Goal: Task Accomplishment & Management: Check status

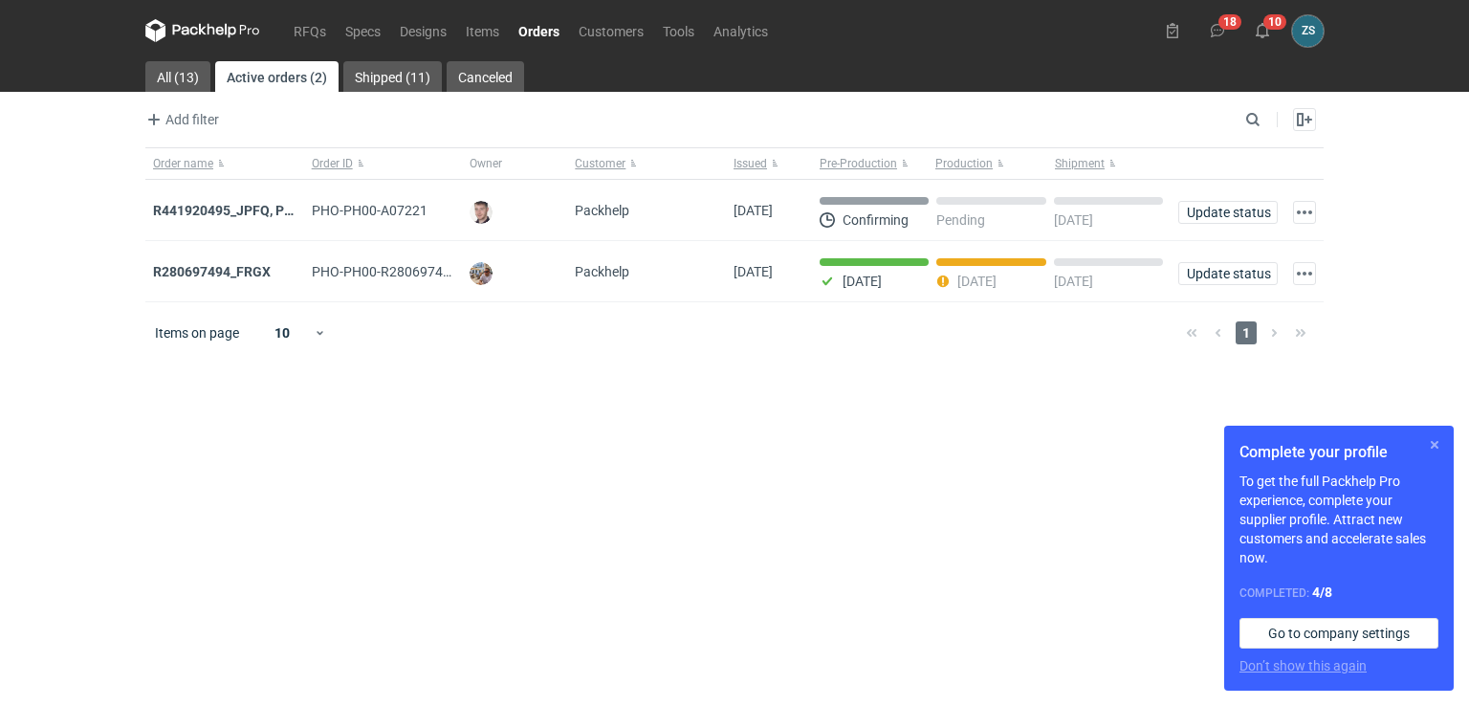
click at [1432, 444] on button "button" at bounding box center [1434, 444] width 23 height 23
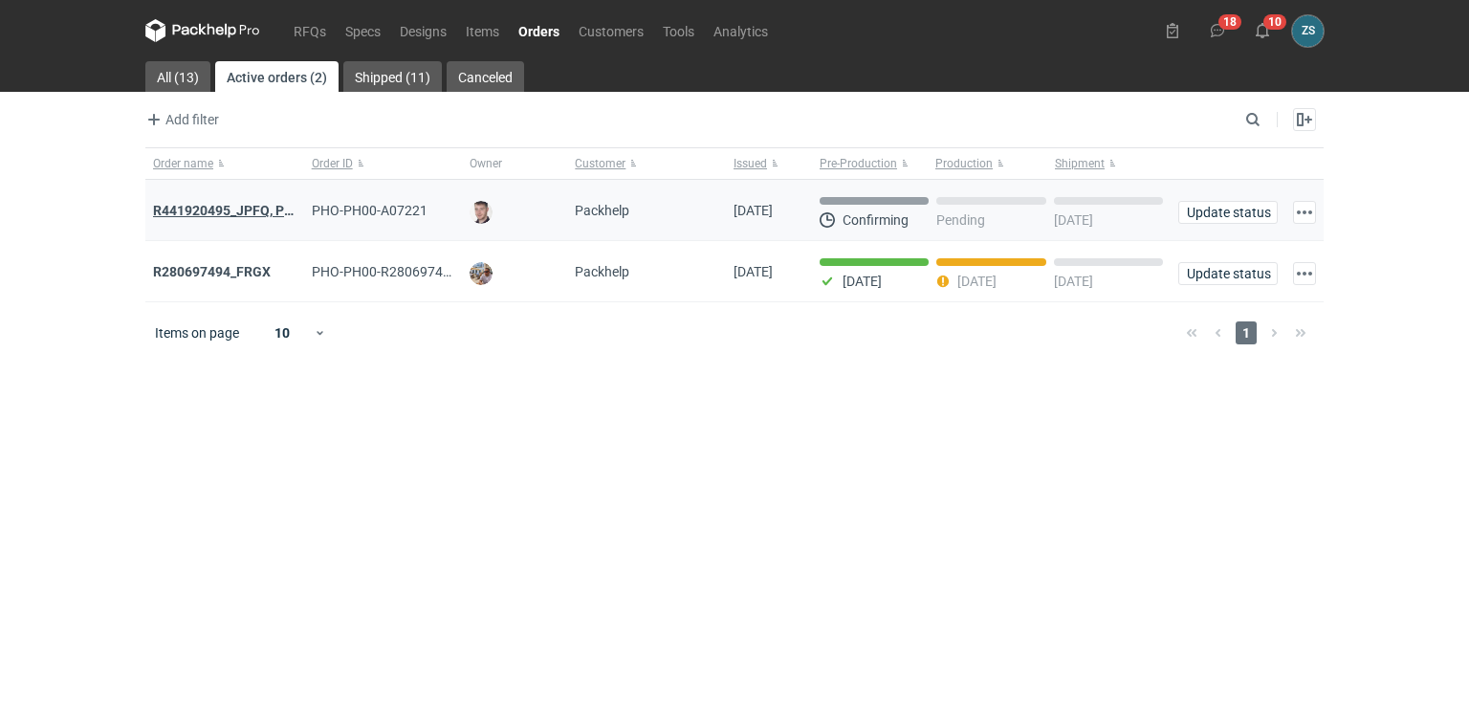
click at [219, 215] on strong "R441920495_JPFQ, PHIE, QSLV" at bounding box center [248, 210] width 191 height 15
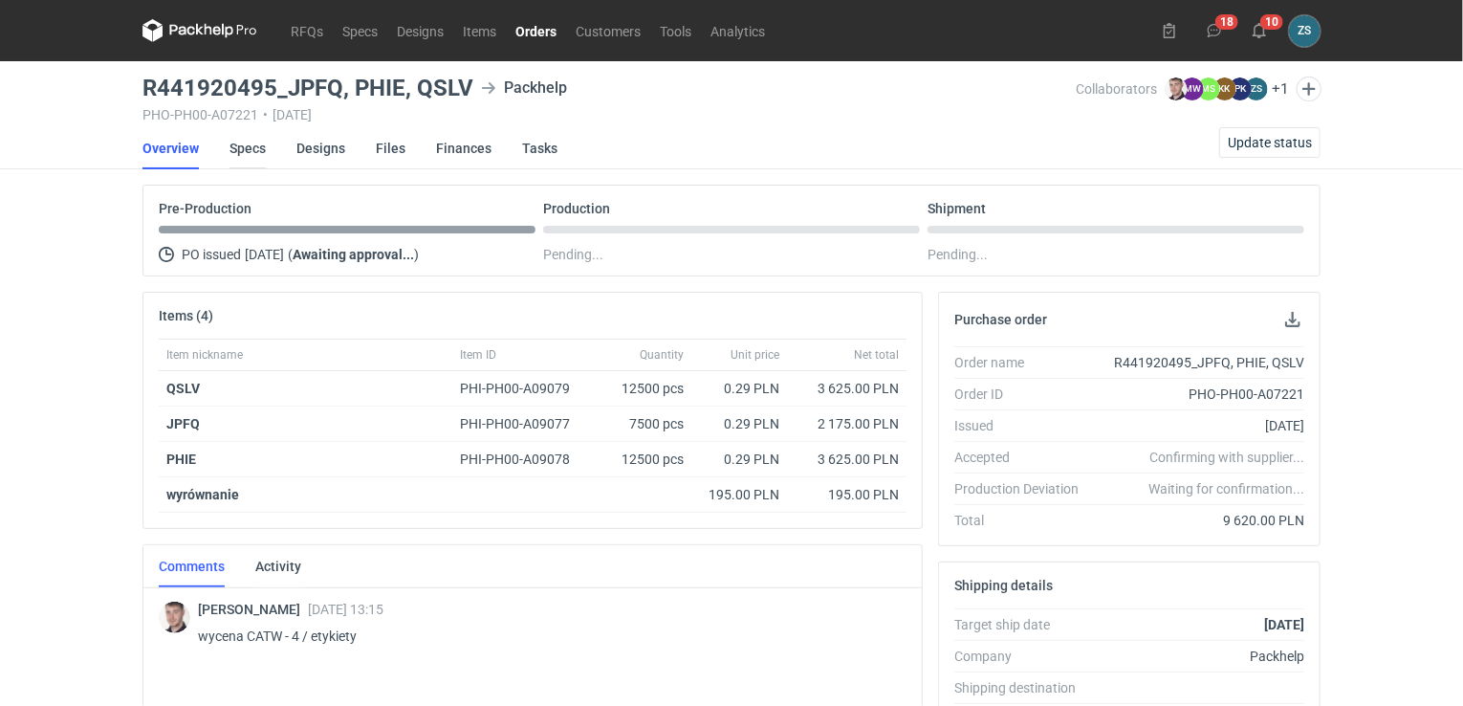
click at [245, 146] on link "Specs" at bounding box center [248, 148] width 36 height 42
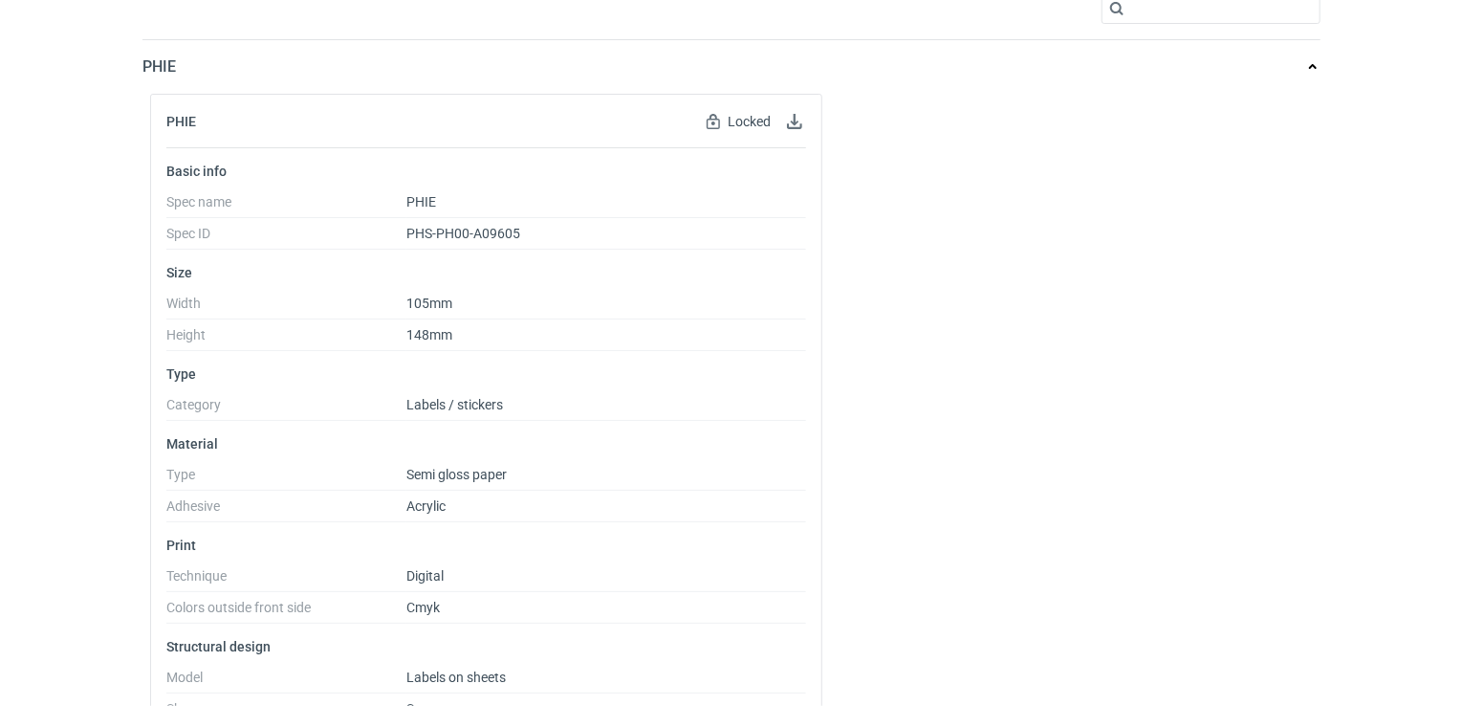
scroll to position [96, 0]
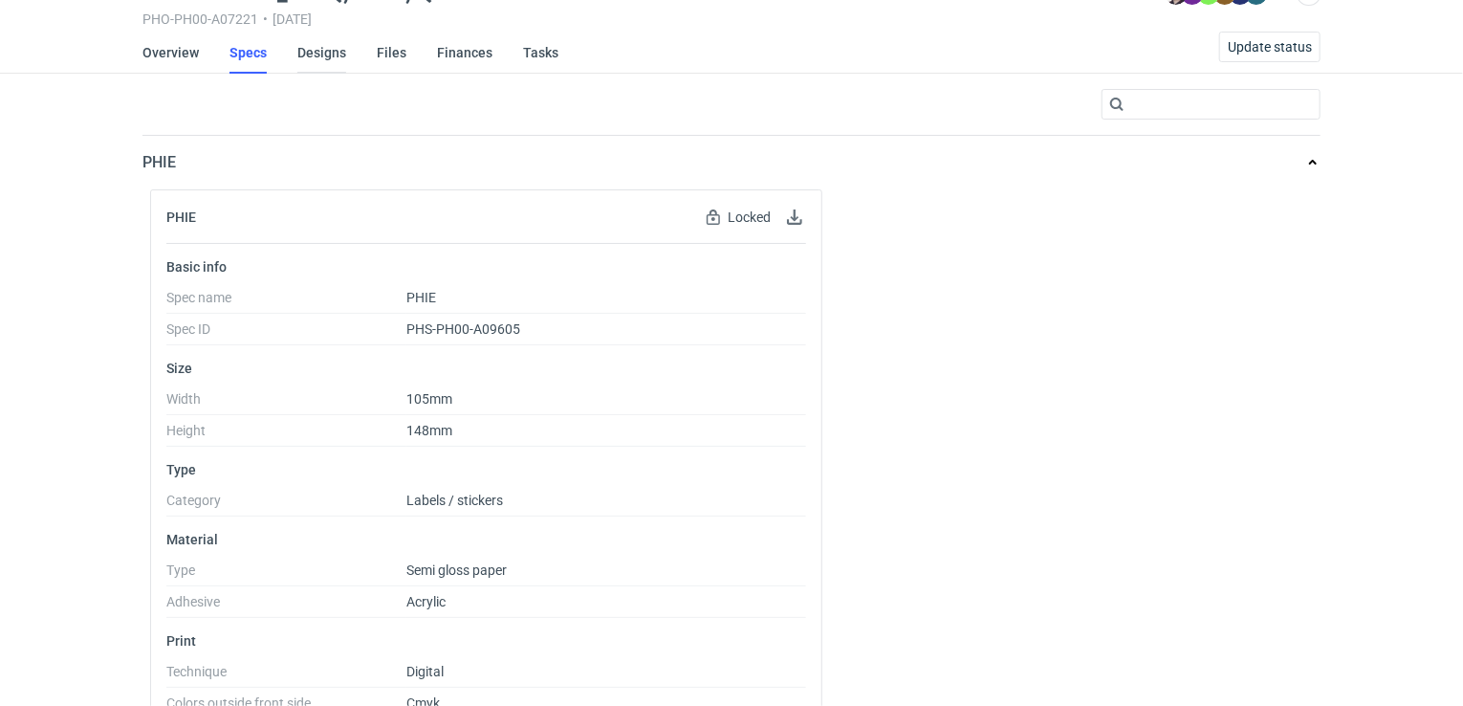
click at [326, 53] on link "Designs" at bounding box center [321, 53] width 49 height 42
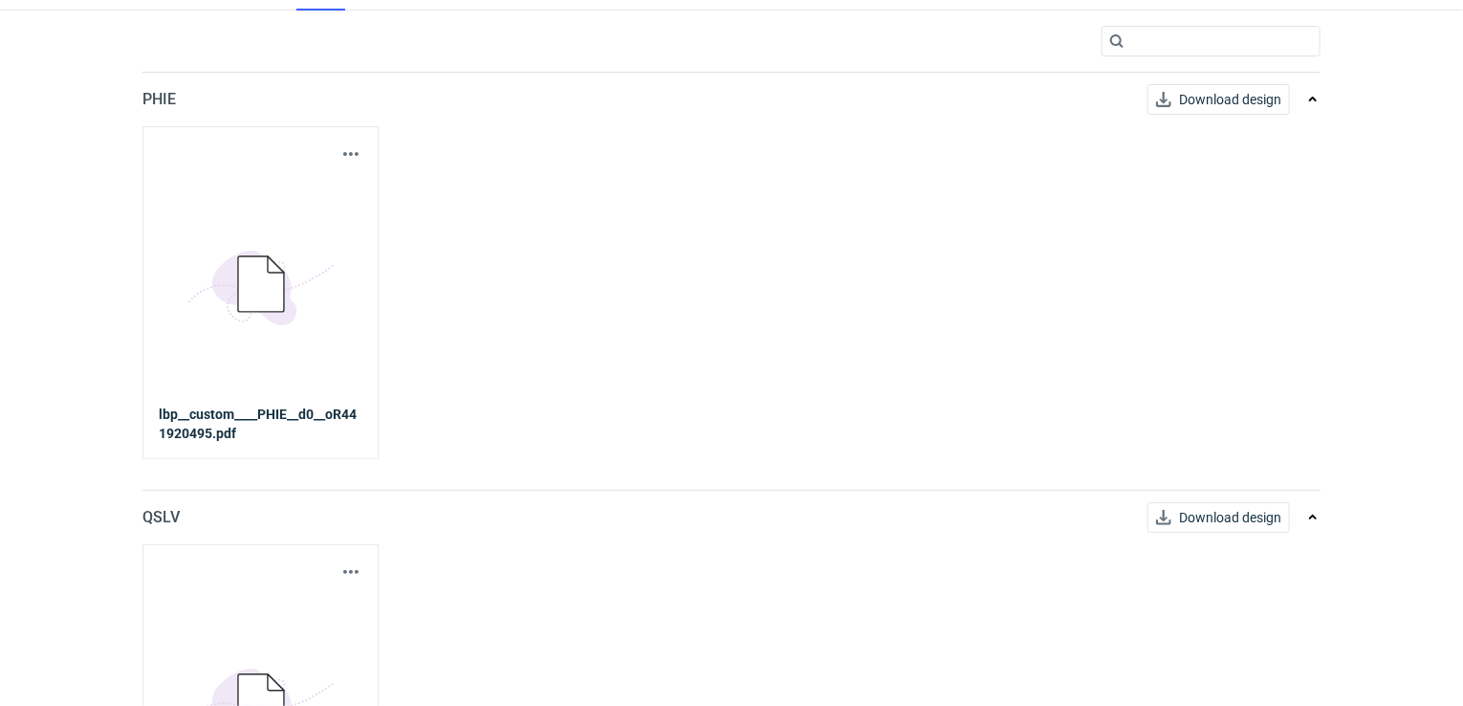
scroll to position [191, 0]
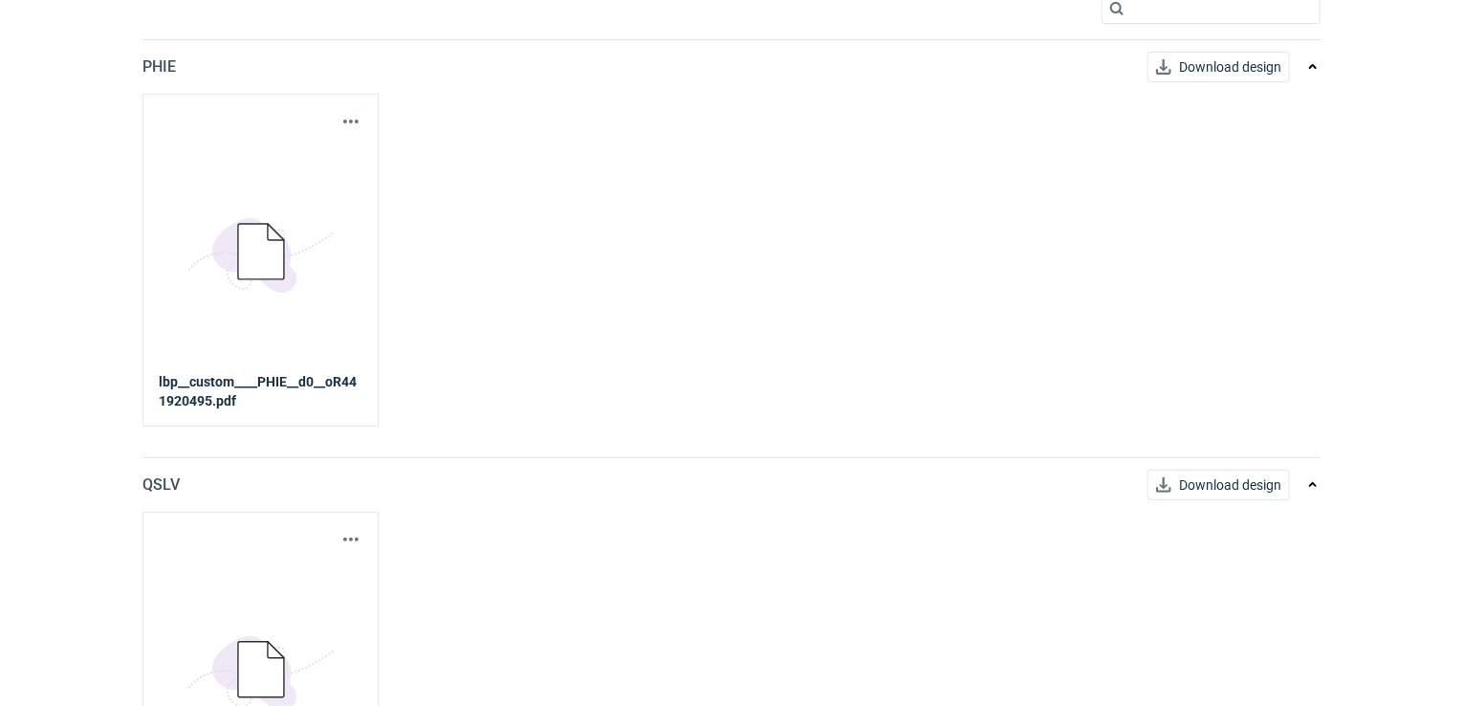
click at [260, 226] on icon at bounding box center [261, 251] width 46 height 55
click at [343, 121] on button "button" at bounding box center [351, 121] width 23 height 23
click at [277, 158] on link "Download design part" at bounding box center [267, 162] width 176 height 31
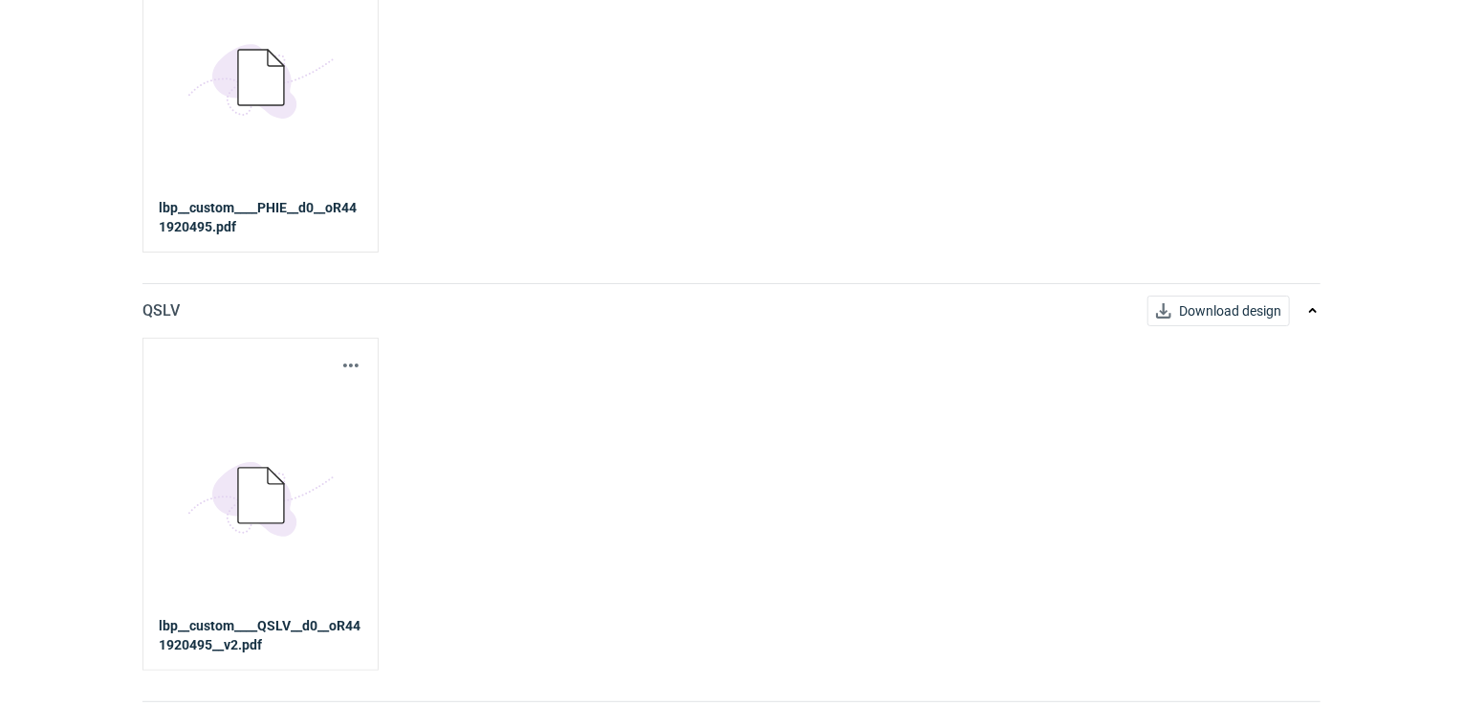
scroll to position [478, 0]
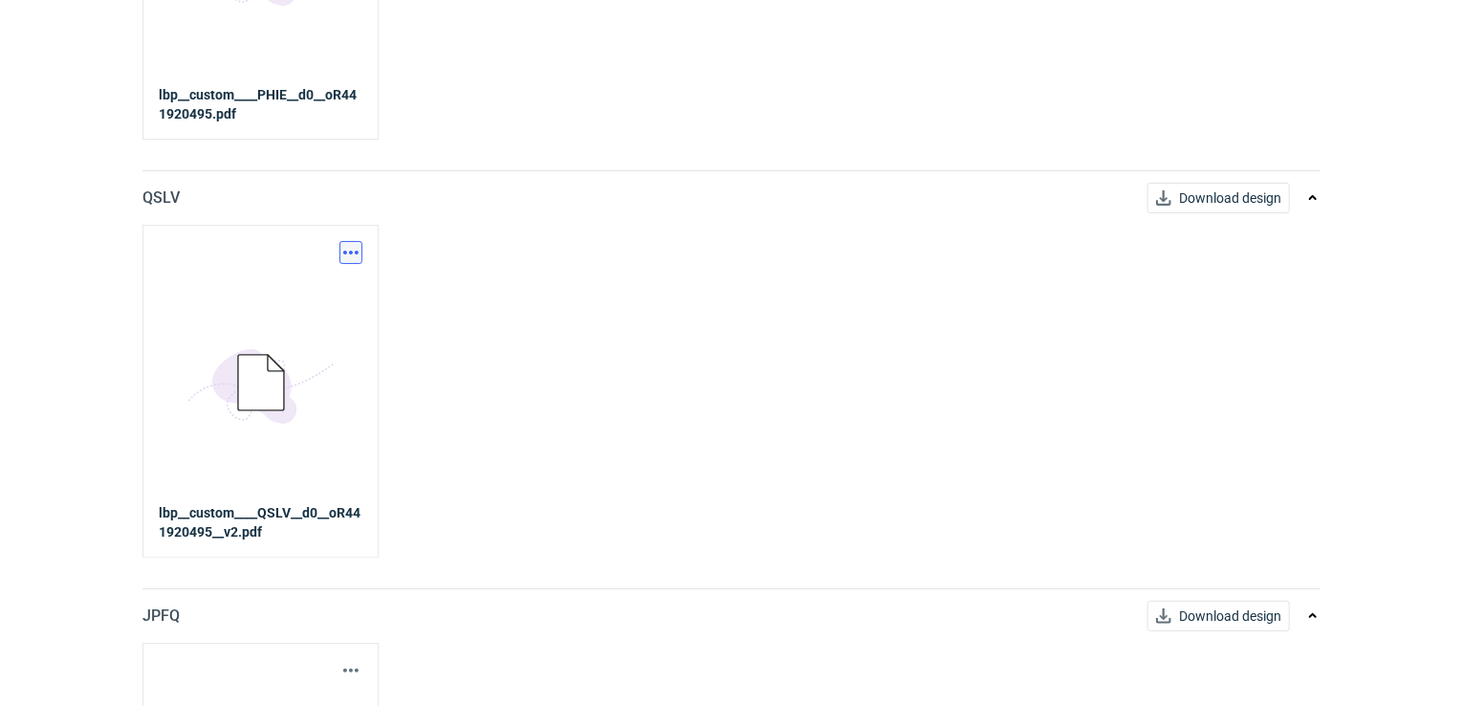
click at [352, 246] on button "button" at bounding box center [351, 252] width 23 height 23
click at [318, 284] on link "Download design part" at bounding box center [267, 292] width 176 height 31
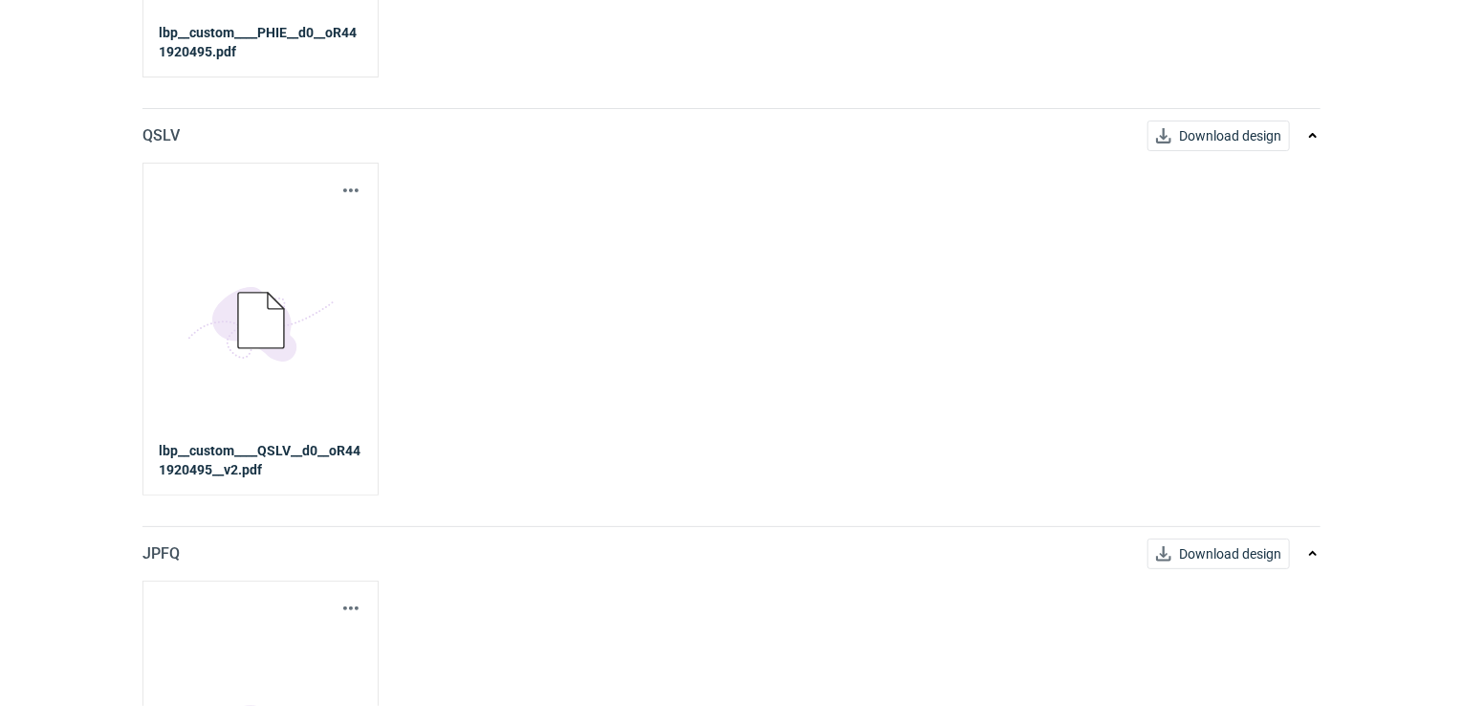
scroll to position [746, 0]
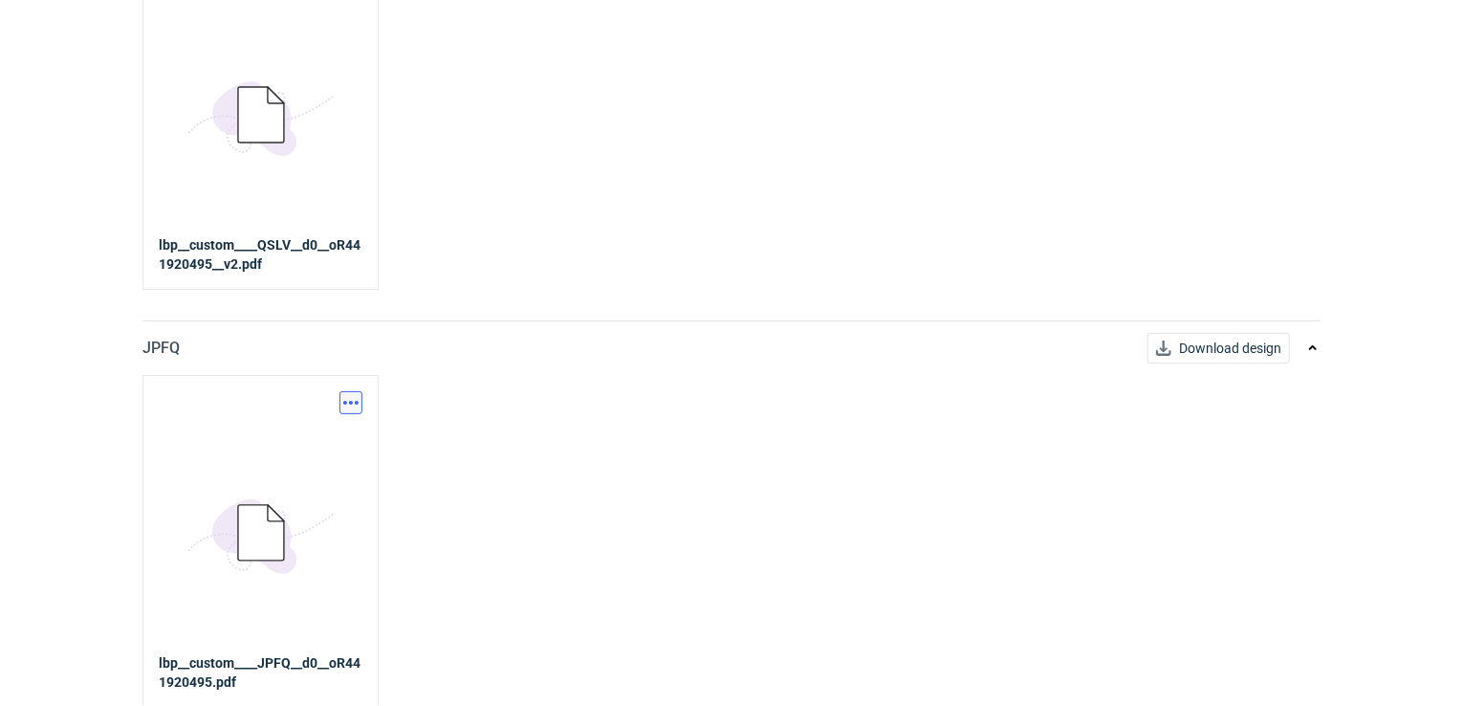
click at [349, 399] on button "button" at bounding box center [351, 402] width 23 height 23
click at [330, 434] on link "Download design part" at bounding box center [267, 443] width 176 height 31
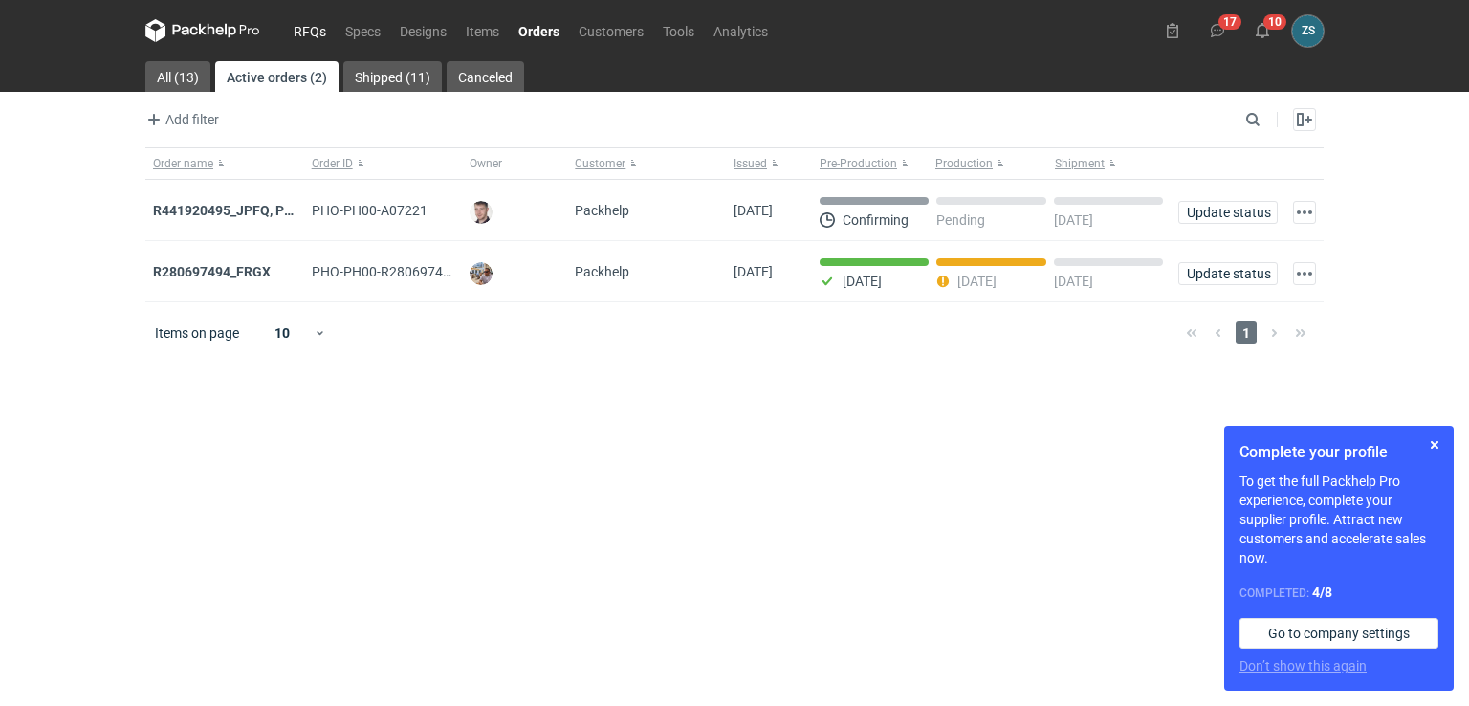
click at [306, 27] on link "RFQs" at bounding box center [310, 30] width 52 height 23
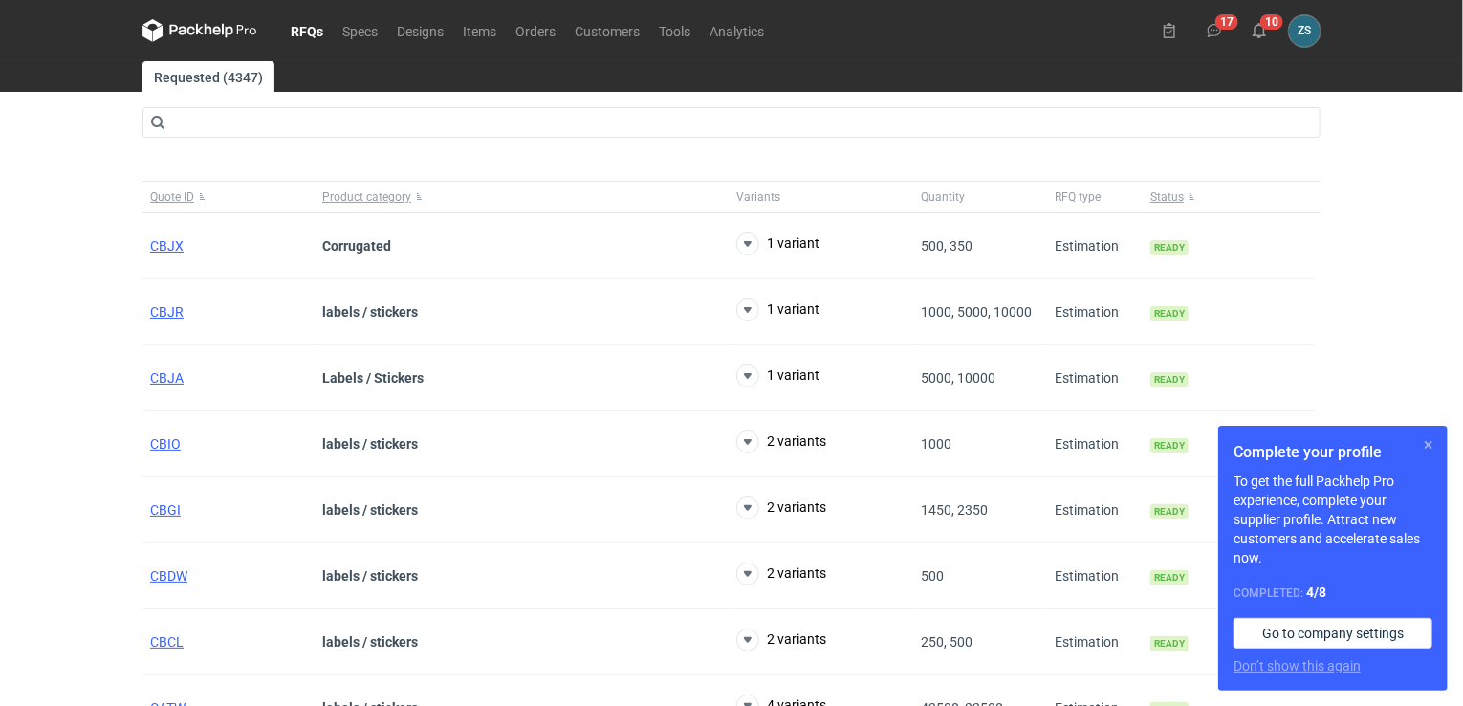
click at [1428, 442] on button "button" at bounding box center [1428, 444] width 23 height 23
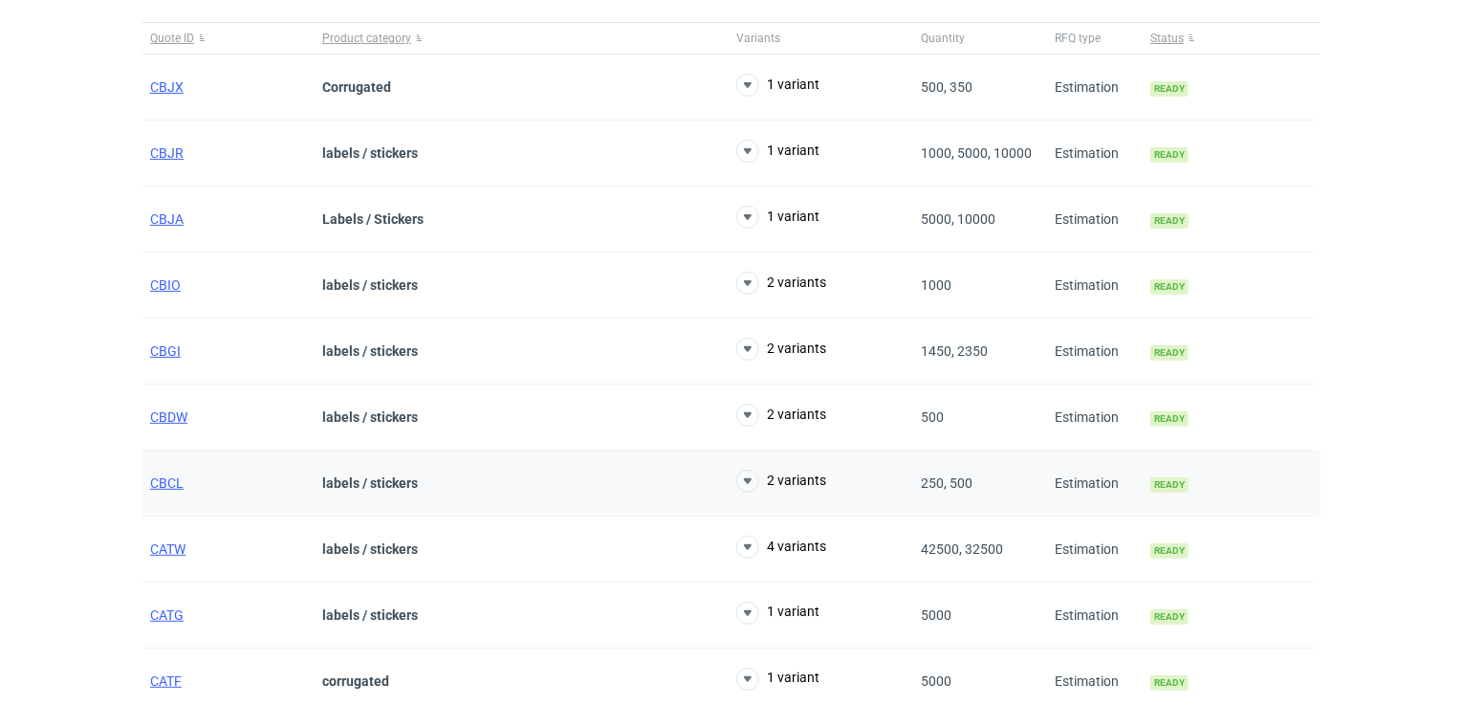
scroll to position [226, 0]
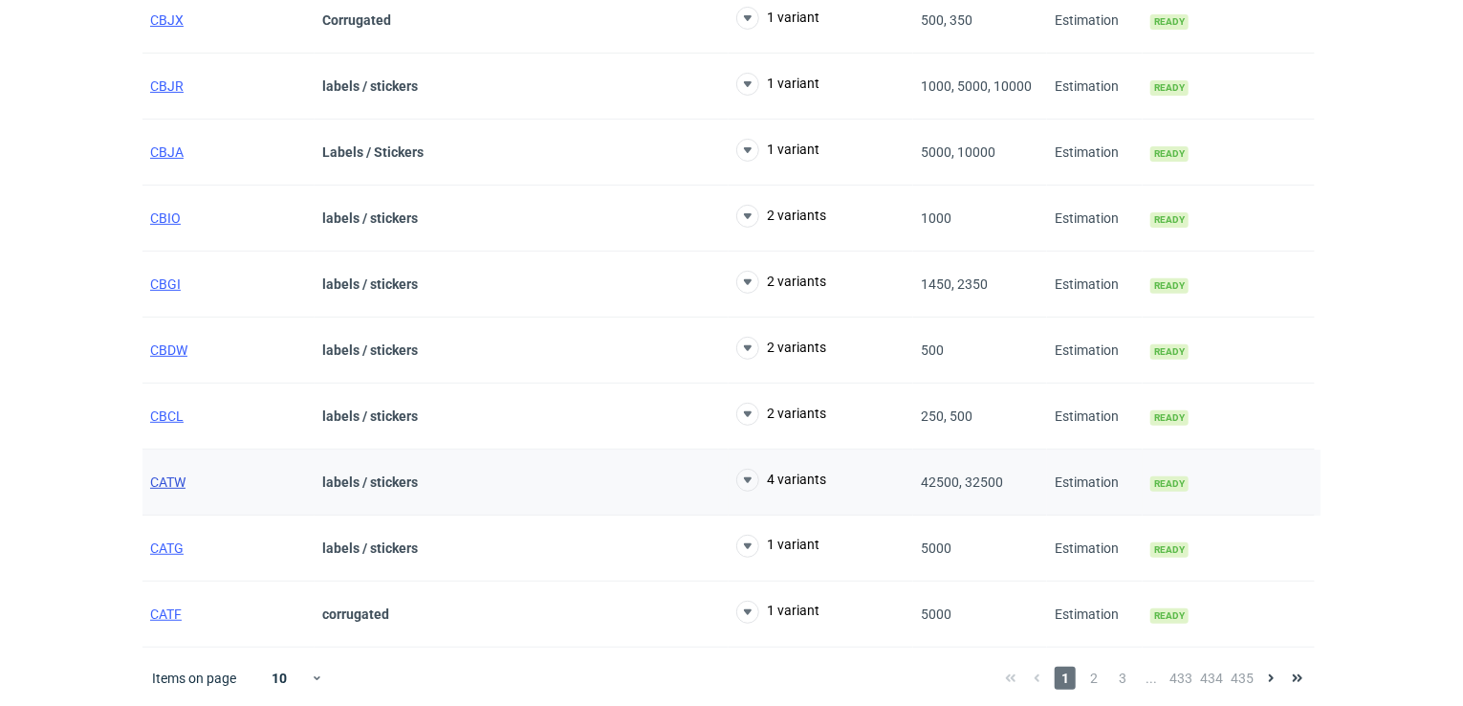
click at [165, 474] on span "CATW" at bounding box center [167, 481] width 35 height 15
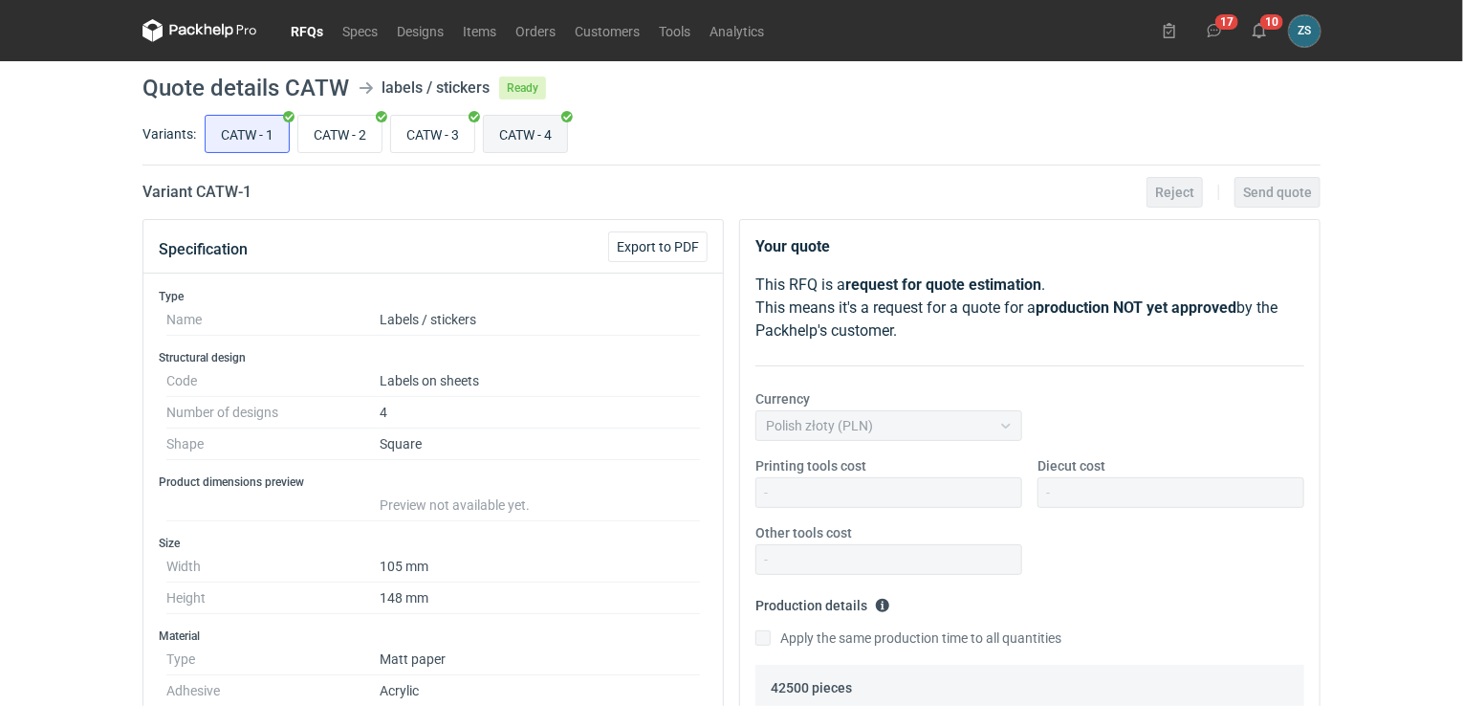
click at [536, 127] on input "CATW - 4" at bounding box center [525, 134] width 83 height 36
radio input "true"
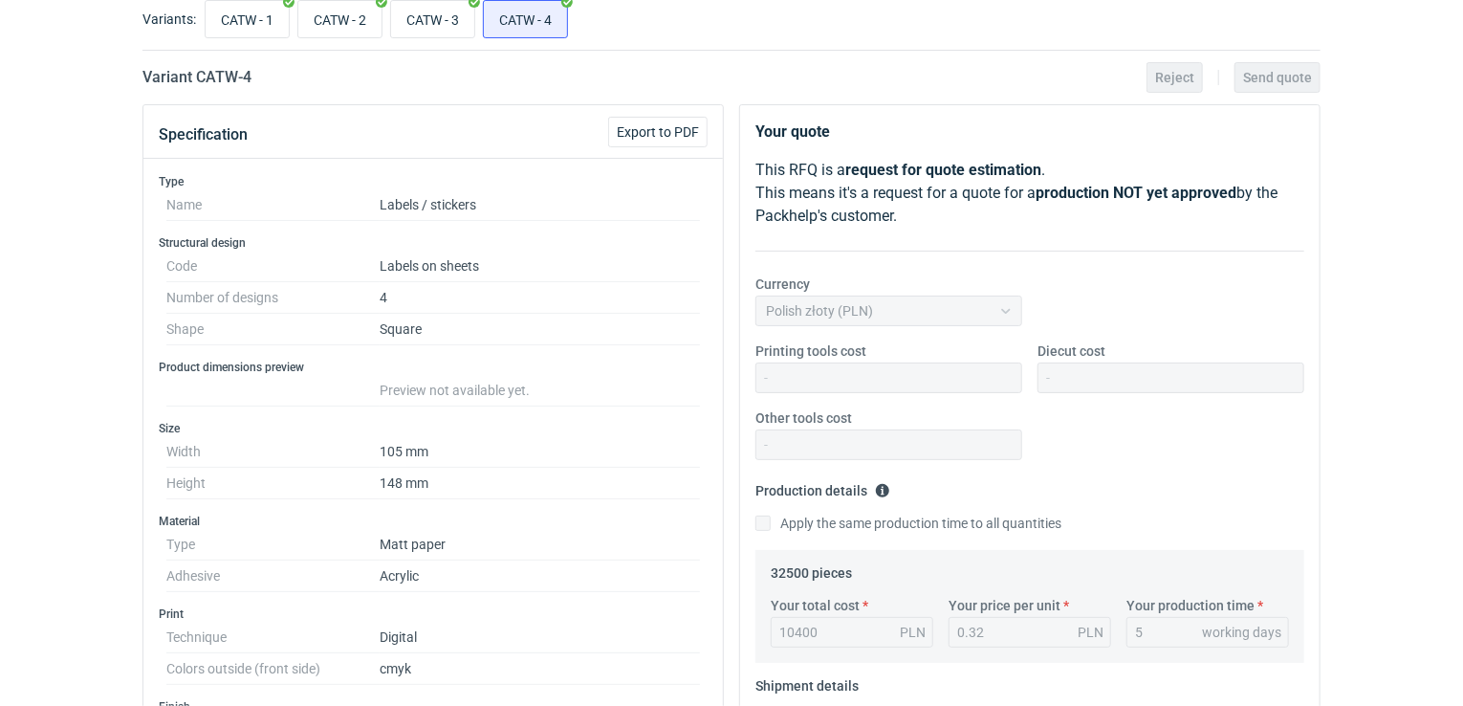
scroll to position [2, 0]
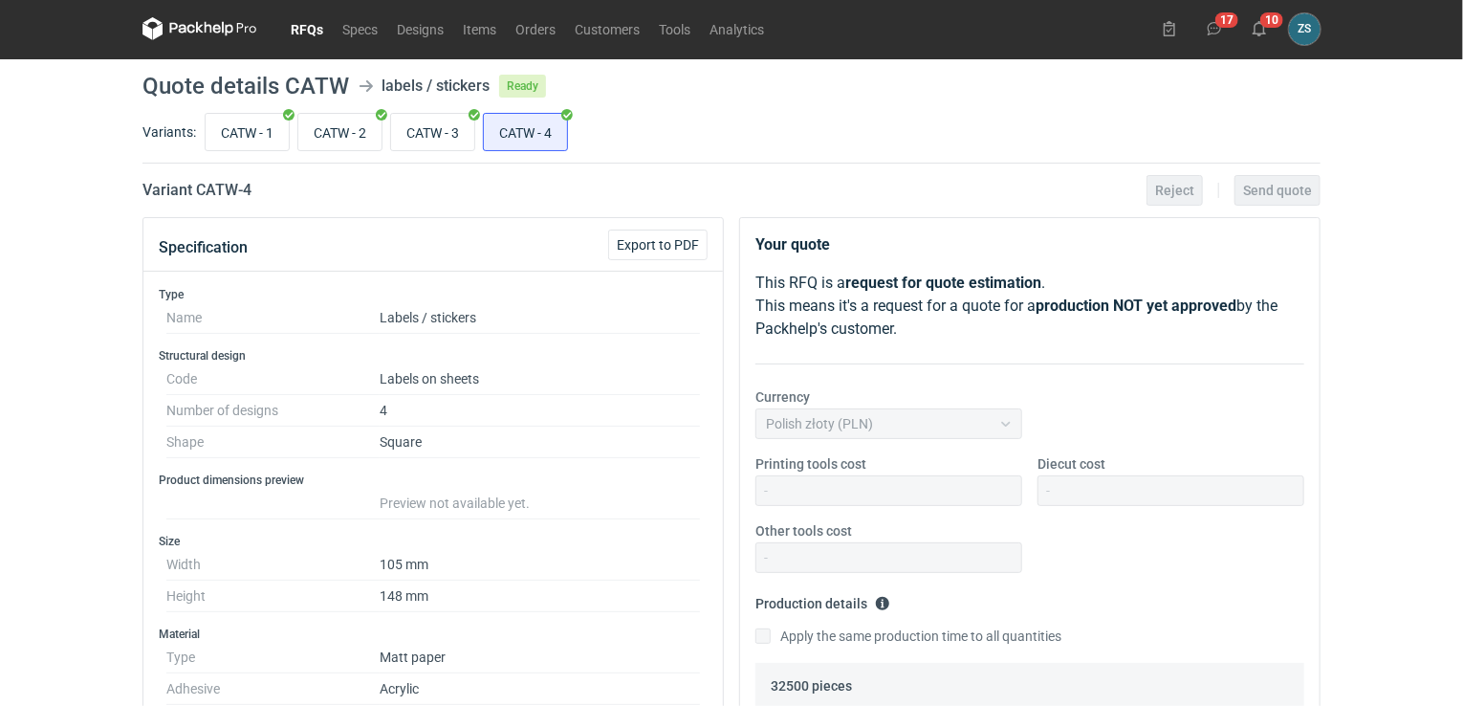
click at [209, 32] on icon at bounding box center [200, 28] width 115 height 23
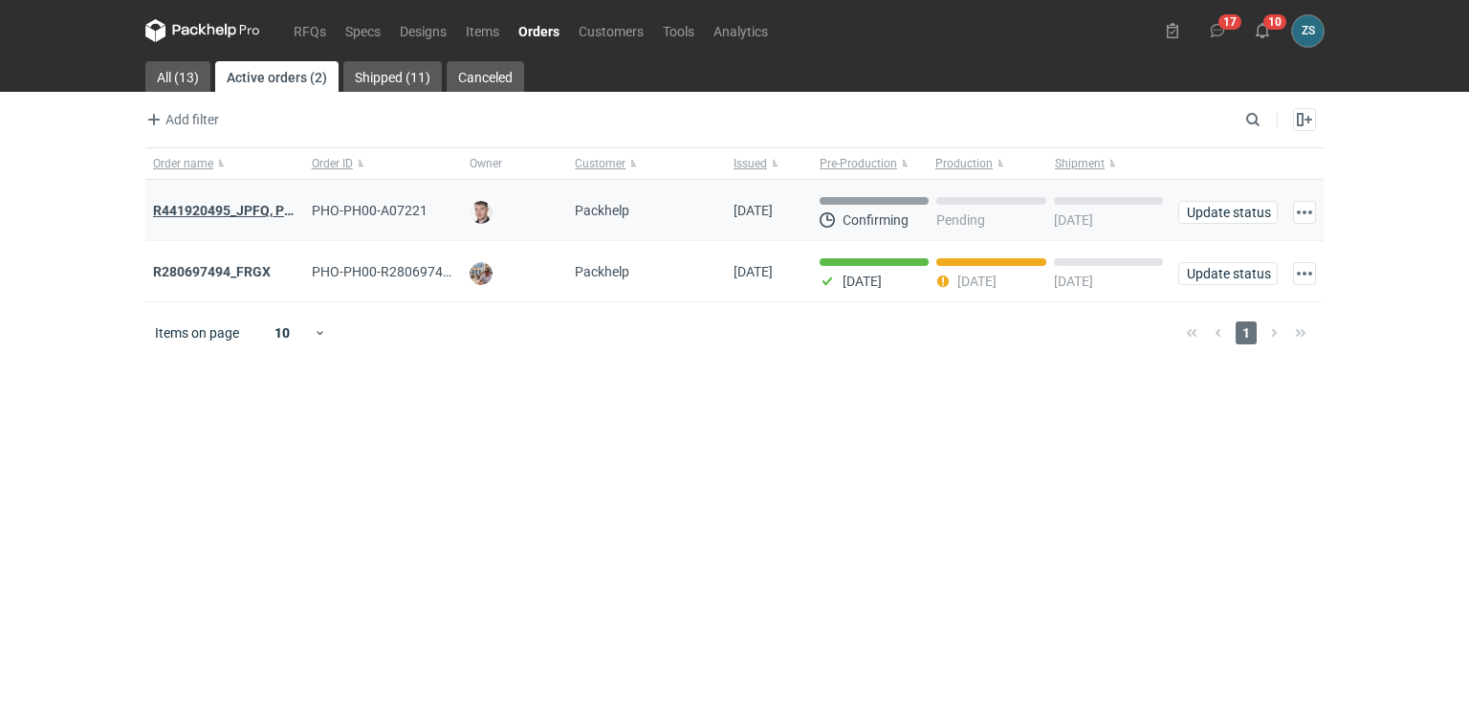
click at [218, 209] on strong "R441920495_JPFQ, PHIE, QSLV" at bounding box center [248, 210] width 191 height 15
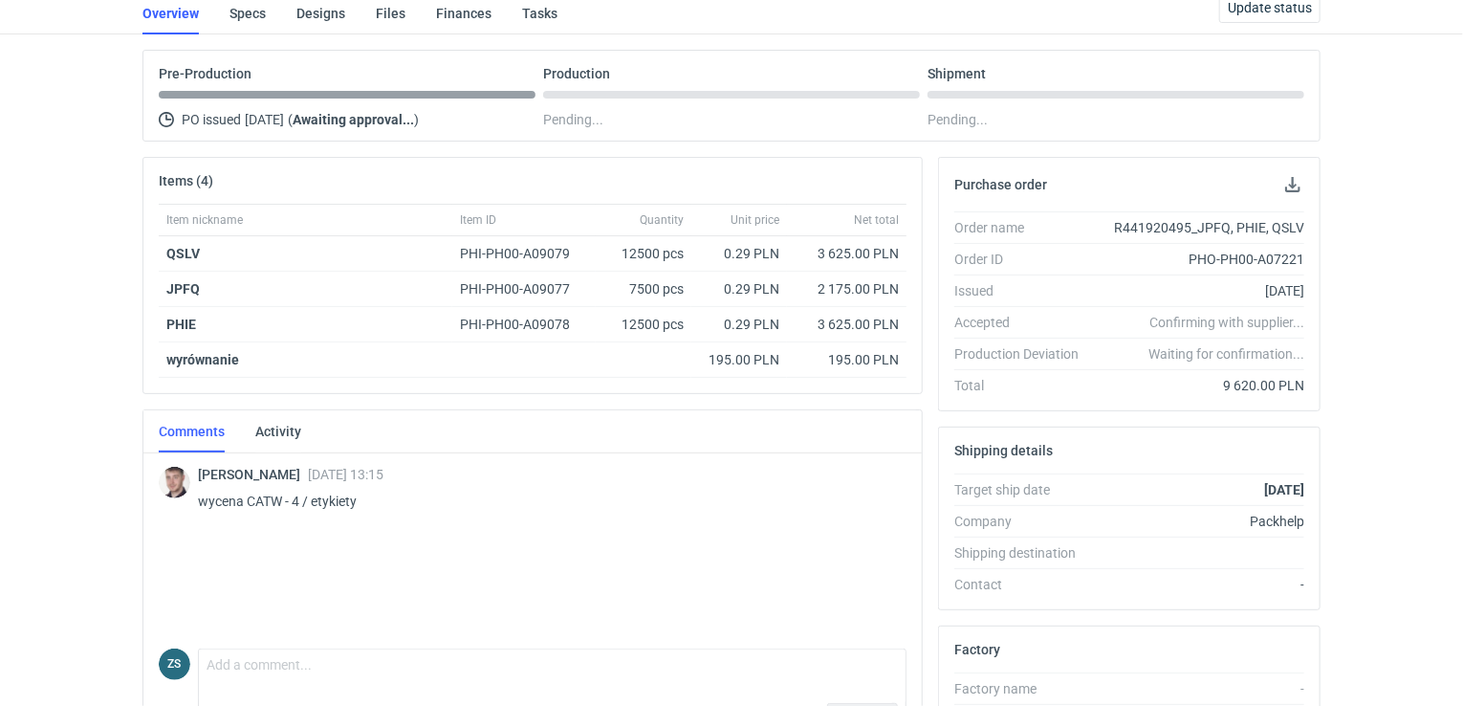
scroll to position [39, 0]
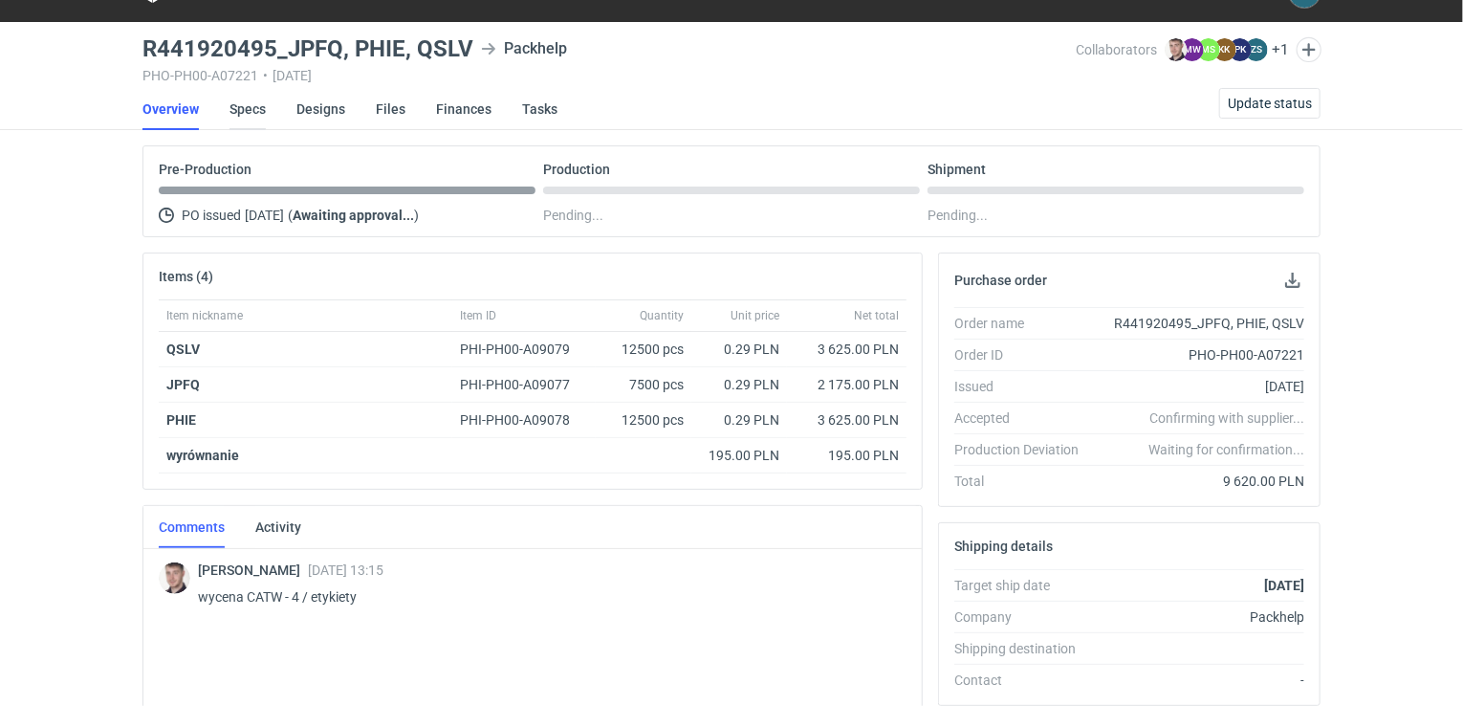
click at [238, 101] on link "Specs" at bounding box center [248, 109] width 36 height 42
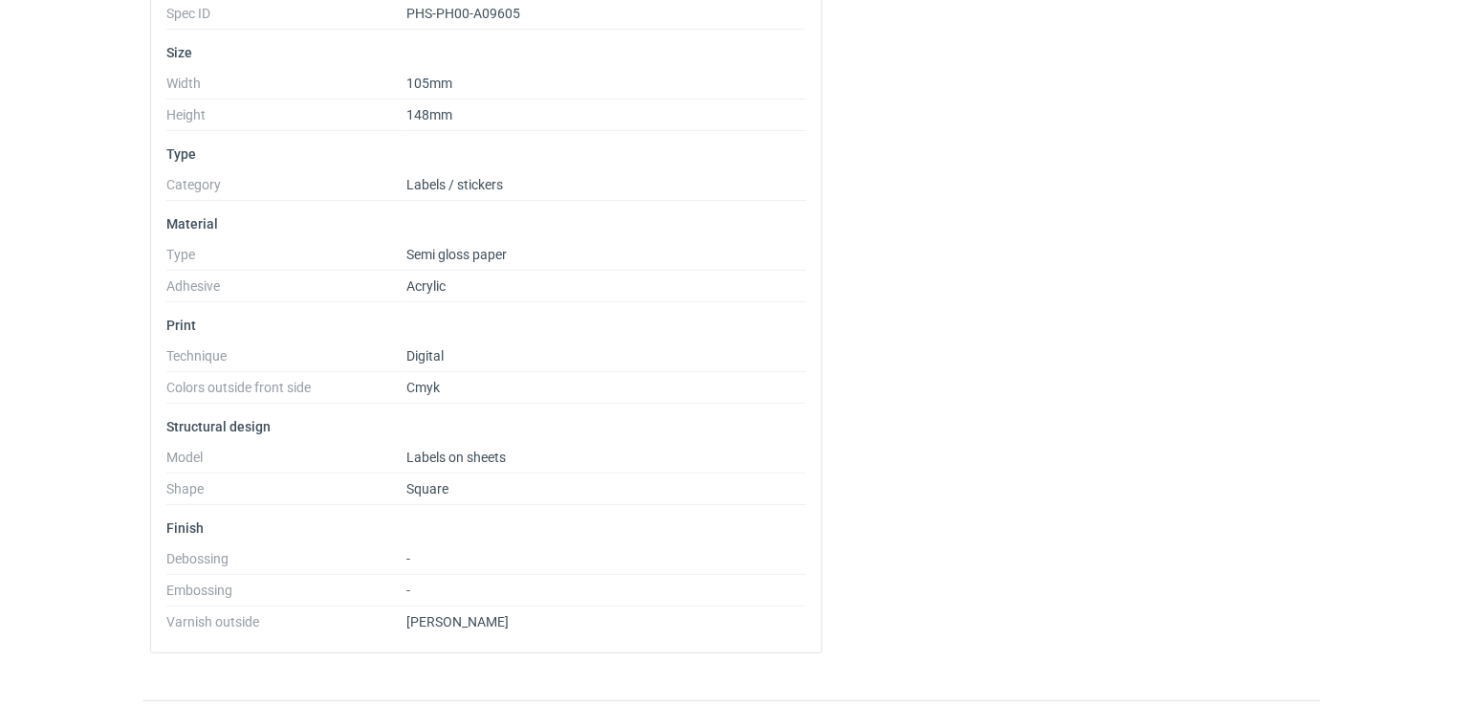
scroll to position [383, 0]
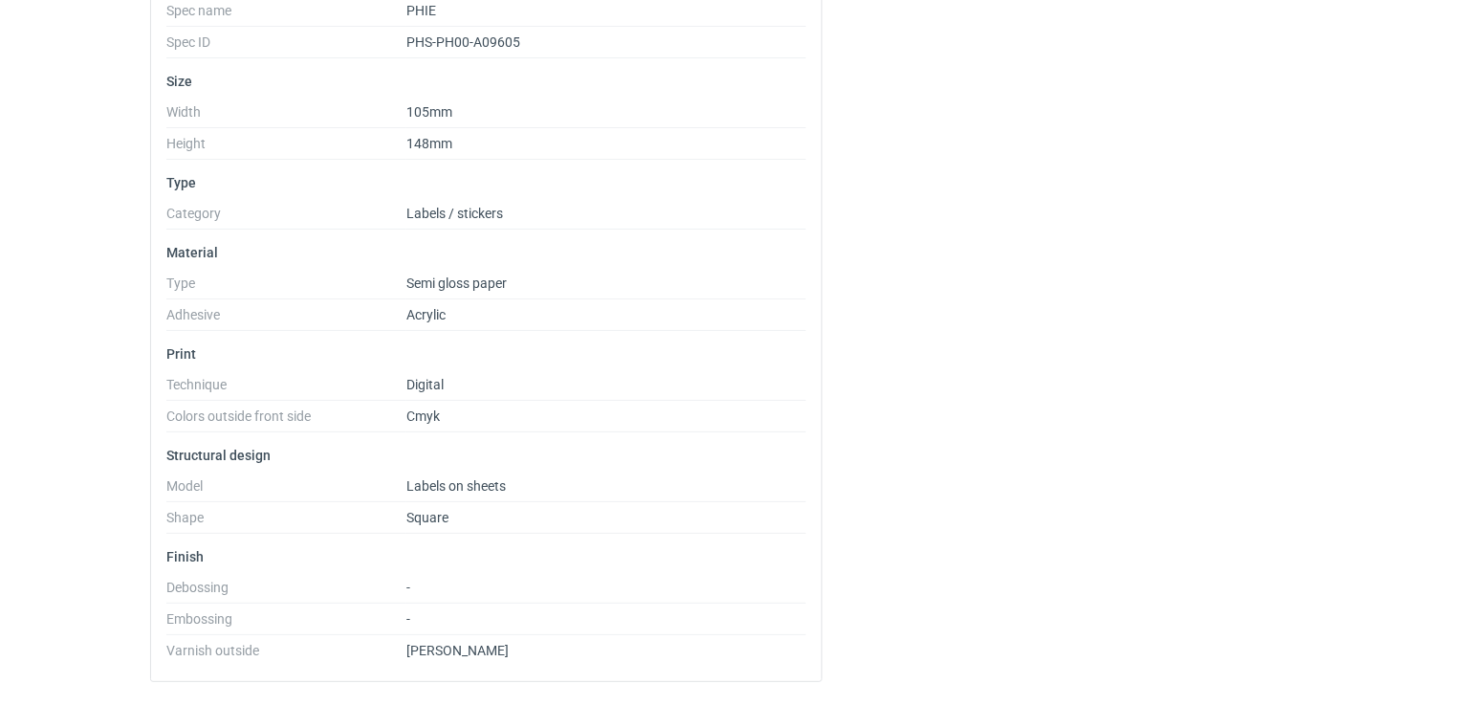
click at [998, 309] on div "PHIE Locked Locked by order Basic info Spec name PHIE Spec ID PHS-PH00-A09605 S…" at bounding box center [732, 300] width 1178 height 796
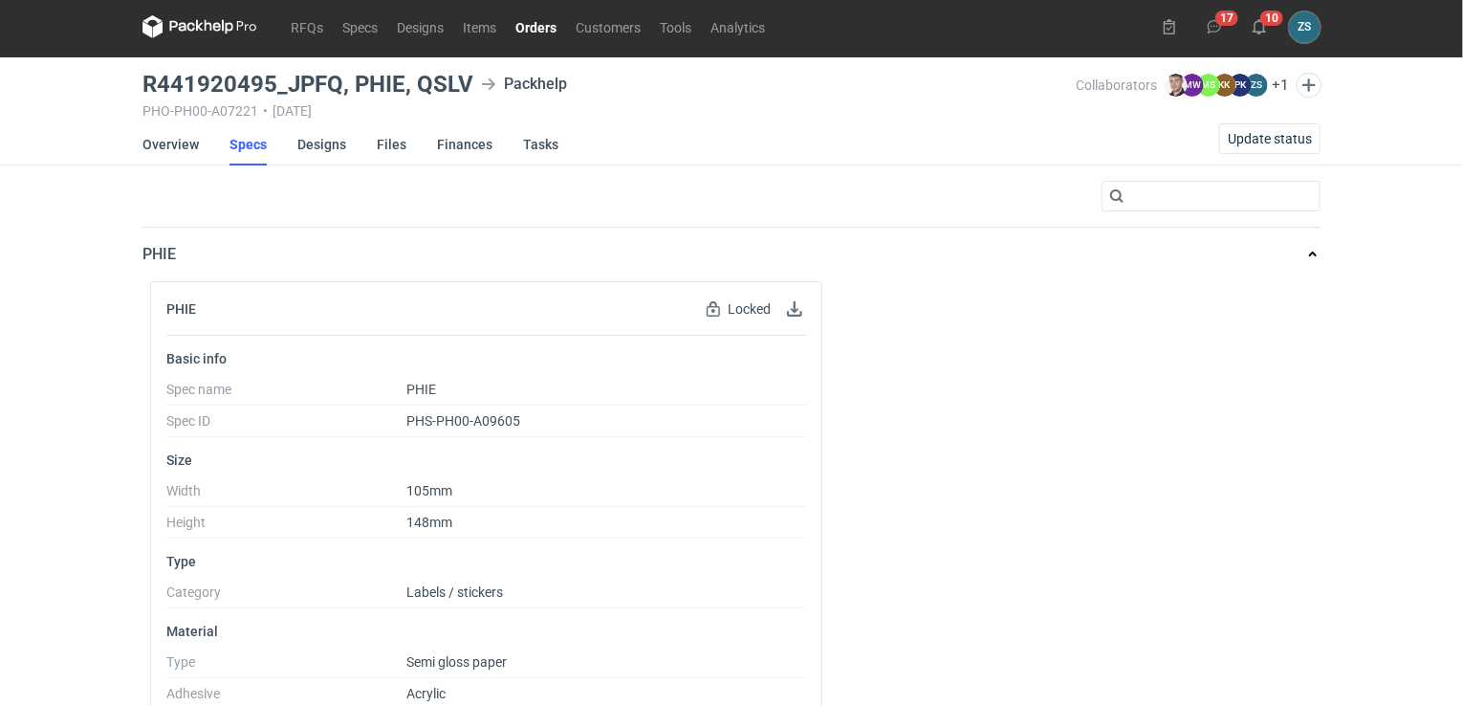
scroll to position [0, 0]
